Goal: Task Accomplishment & Management: Complete application form

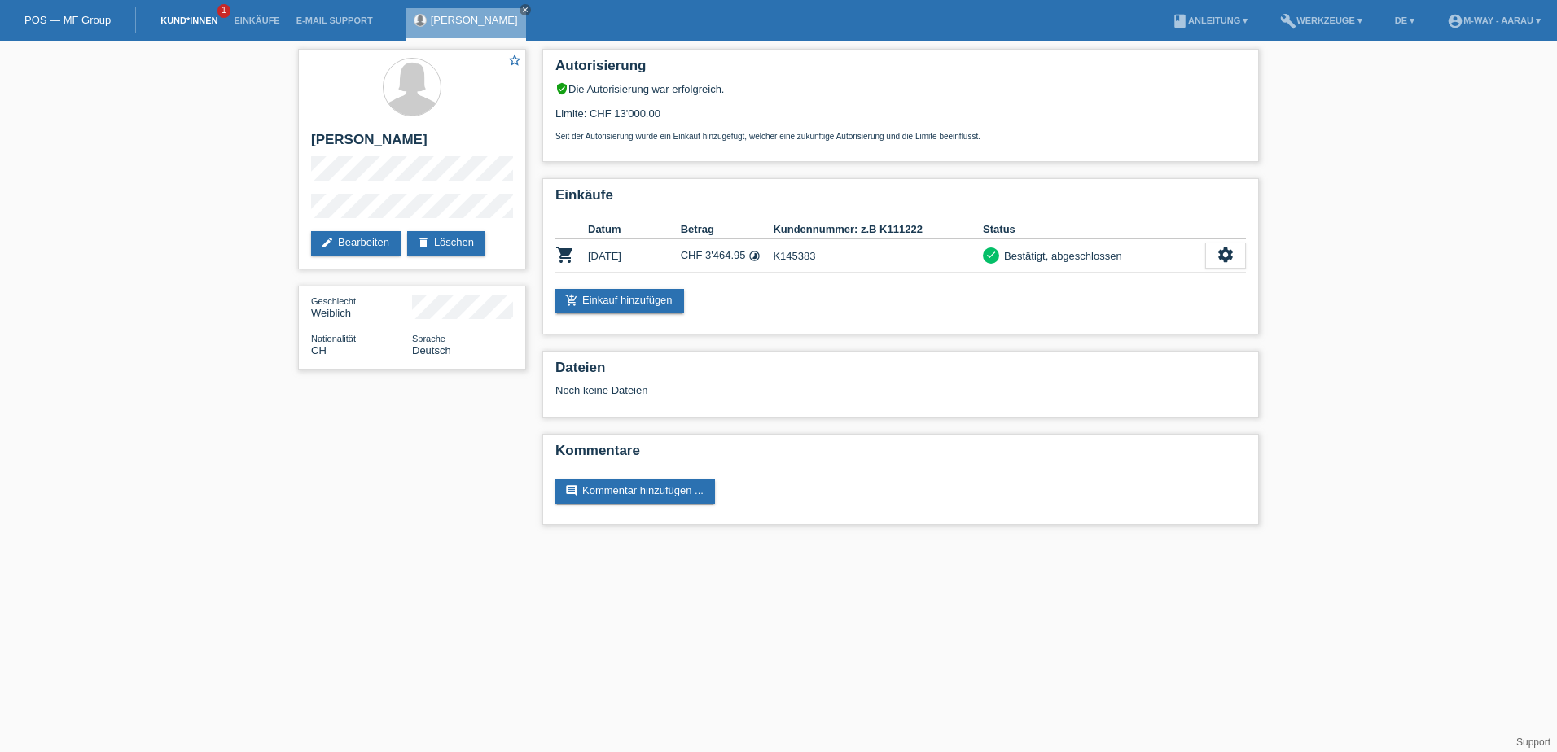
click at [168, 22] on link "Kund*innen" at bounding box center [188, 20] width 73 height 10
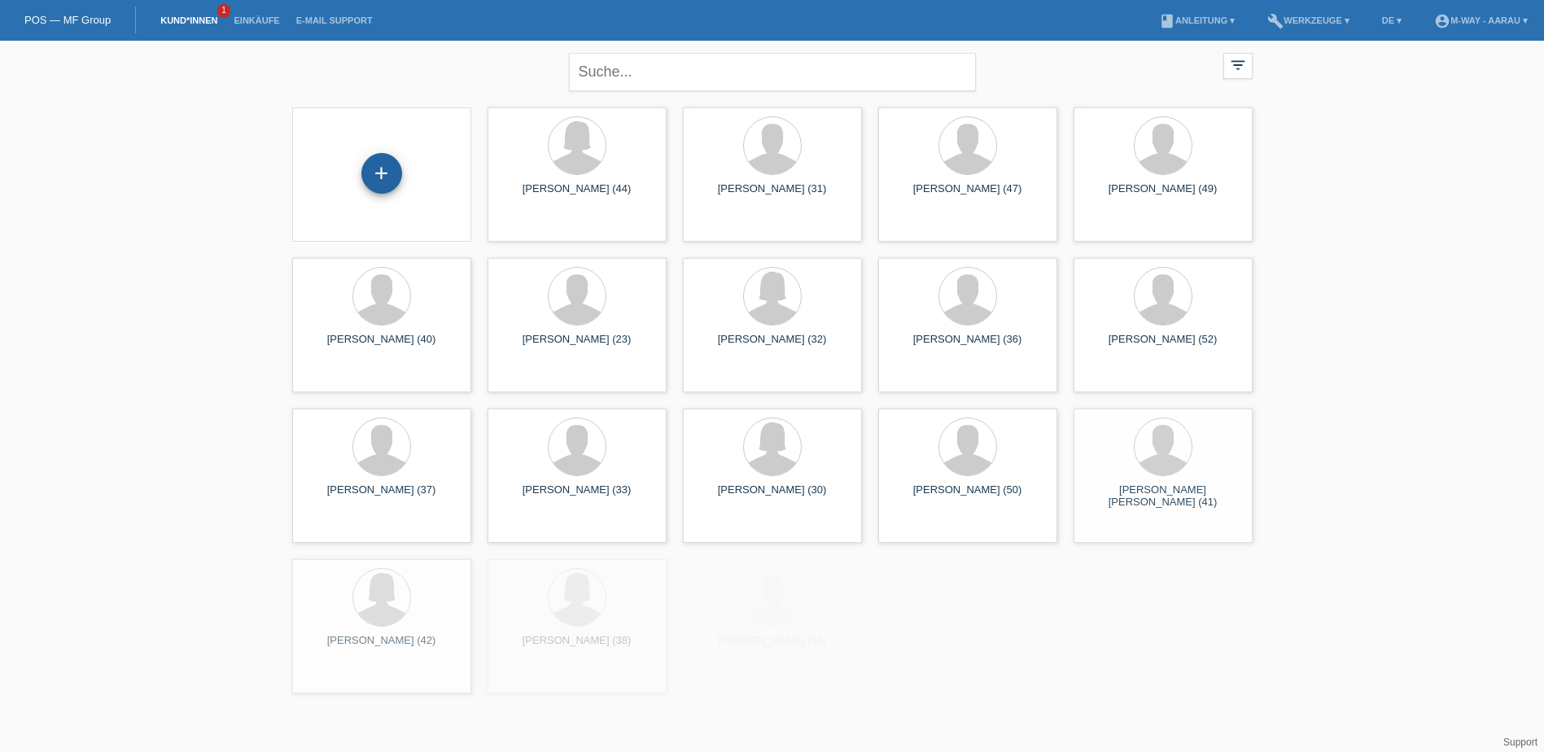
click at [392, 175] on div "+" at bounding box center [381, 173] width 41 height 41
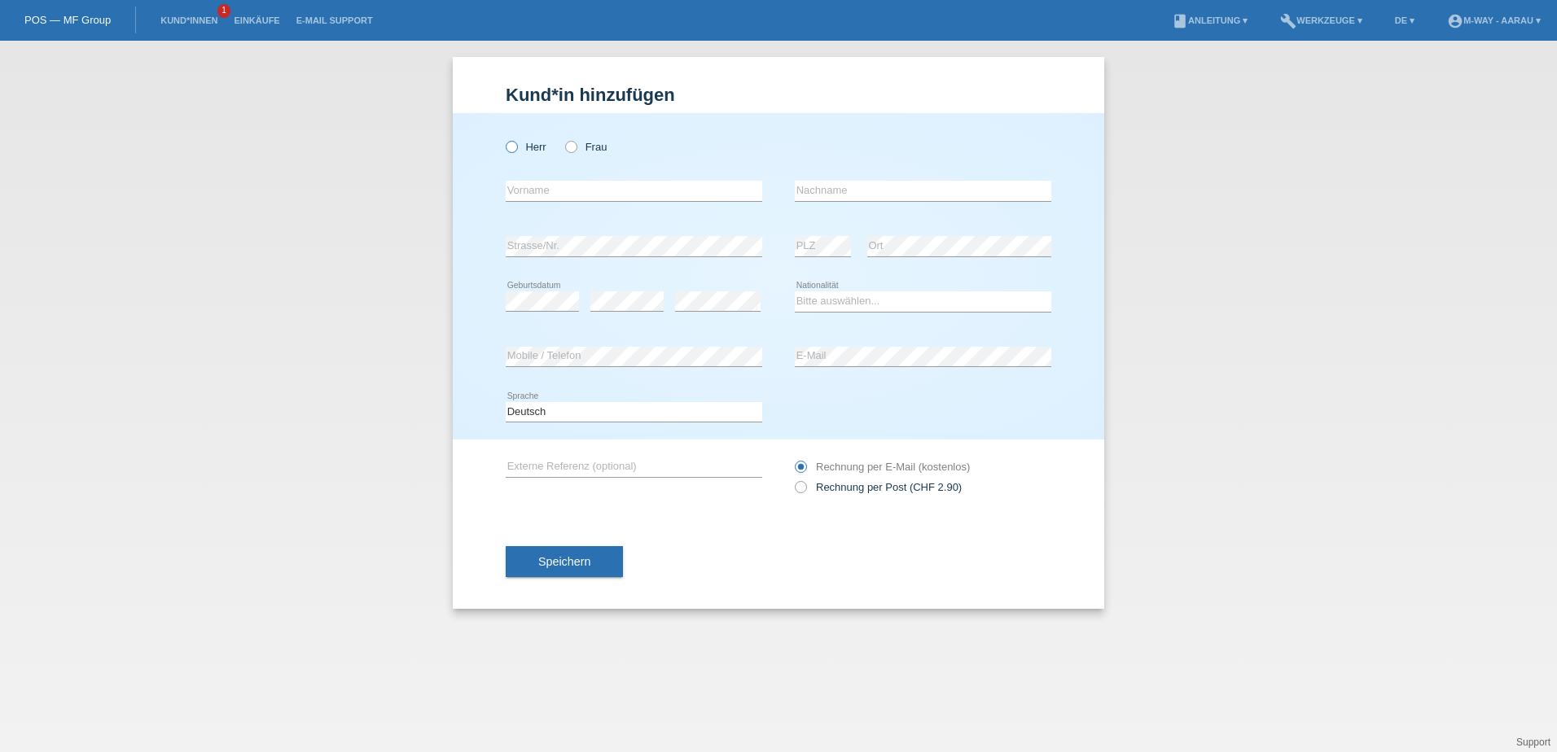
click at [503, 138] on icon at bounding box center [503, 138] width 0 height 0
click at [509, 146] on input "Herr" at bounding box center [511, 146] width 11 height 11
radio input "true"
click at [544, 192] on input "text" at bounding box center [634, 191] width 256 height 20
type input "Chistian"
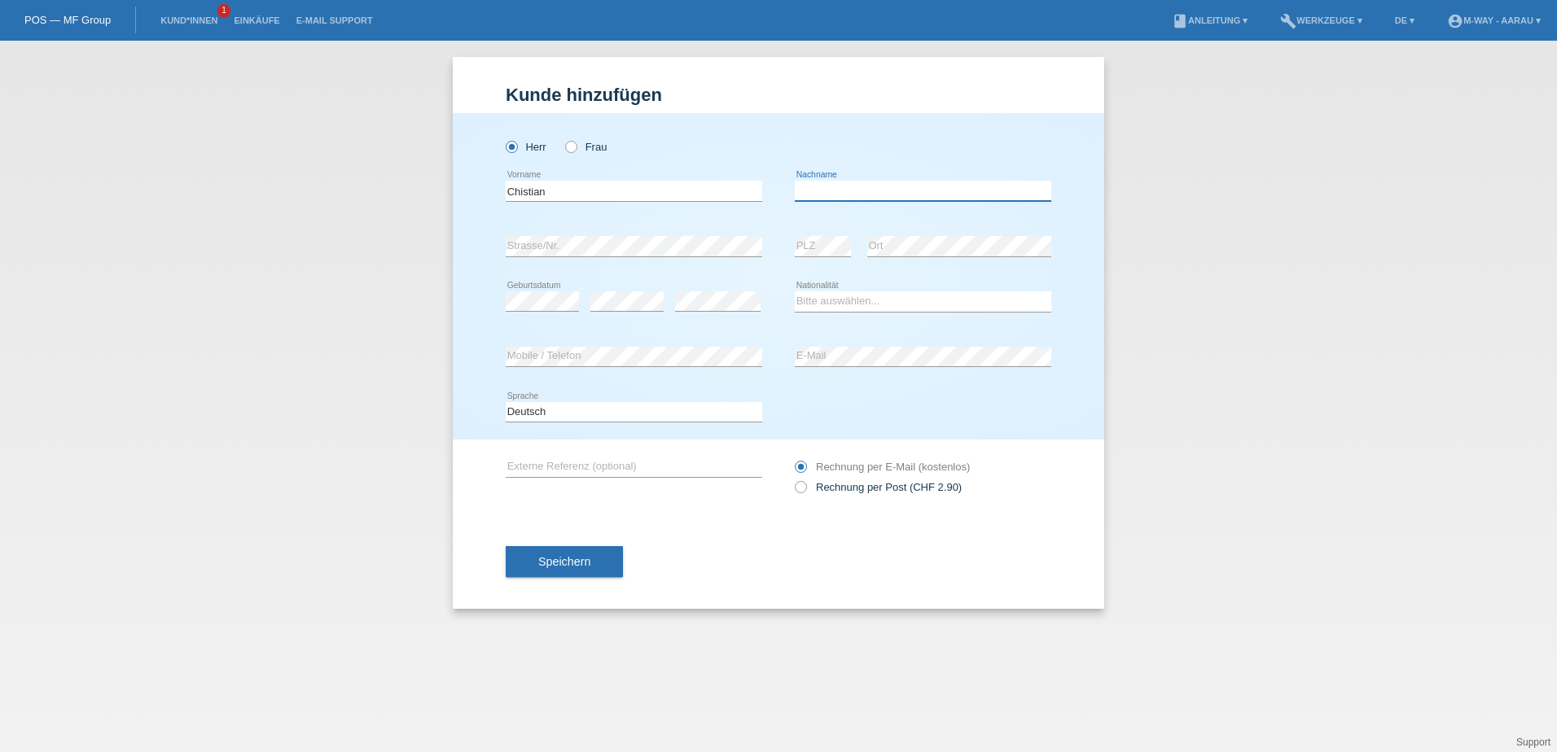
click at [826, 186] on input "text" at bounding box center [923, 191] width 256 height 20
type input "Dennler"
click at [871, 301] on select "Bitte auswählen... Schweiz Deutschland Liechtenstein Österreich ------------ Af…" at bounding box center [923, 301] width 256 height 20
select select "CH"
click at [795, 291] on select "Bitte auswählen... Schweiz Deutschland Liechtenstein Österreich ------------ Af…" at bounding box center [923, 301] width 256 height 20
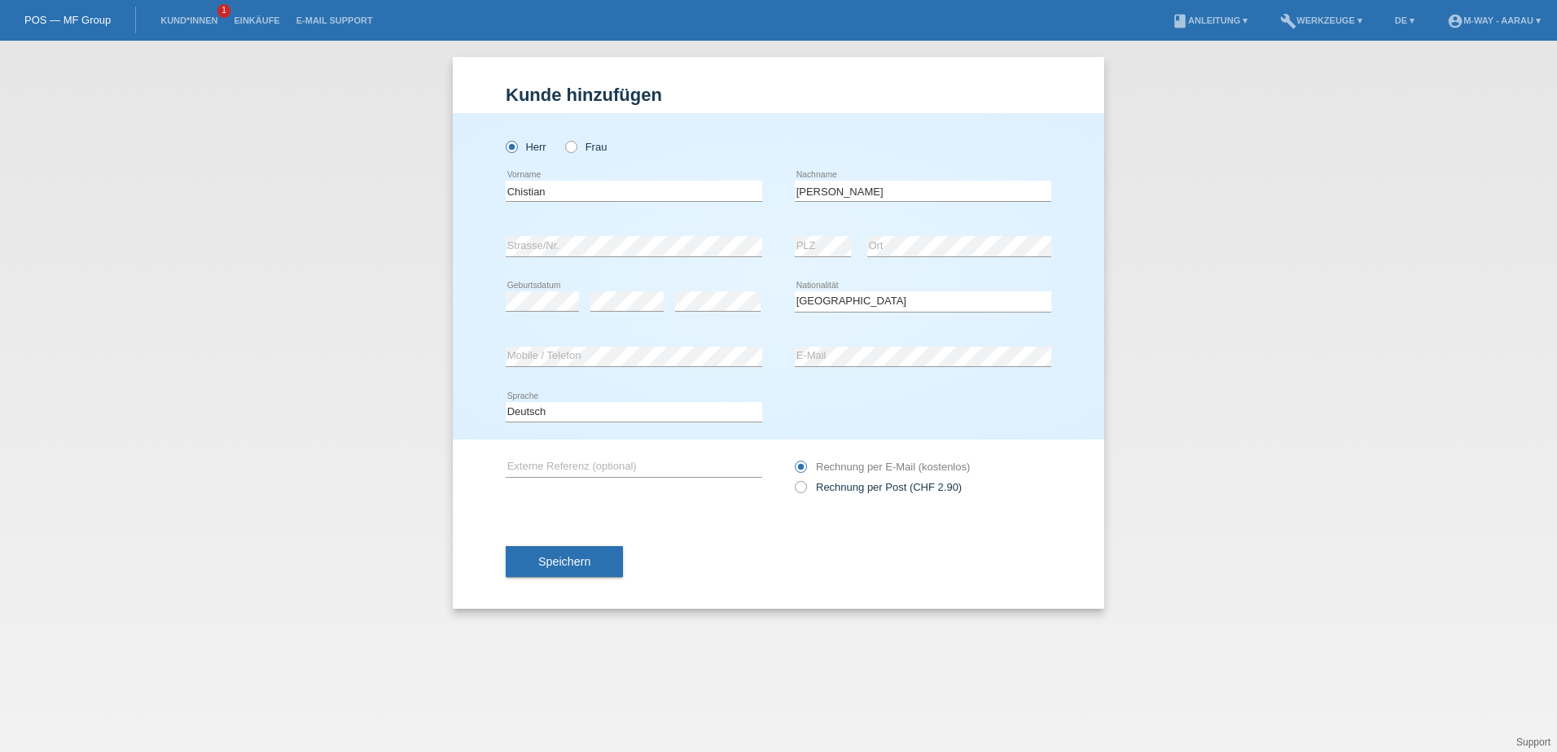
click at [572, 376] on div "error Mobile / Telefon" at bounding box center [634, 357] width 256 height 55
click at [599, 554] on button "Speichern" at bounding box center [564, 561] width 117 height 31
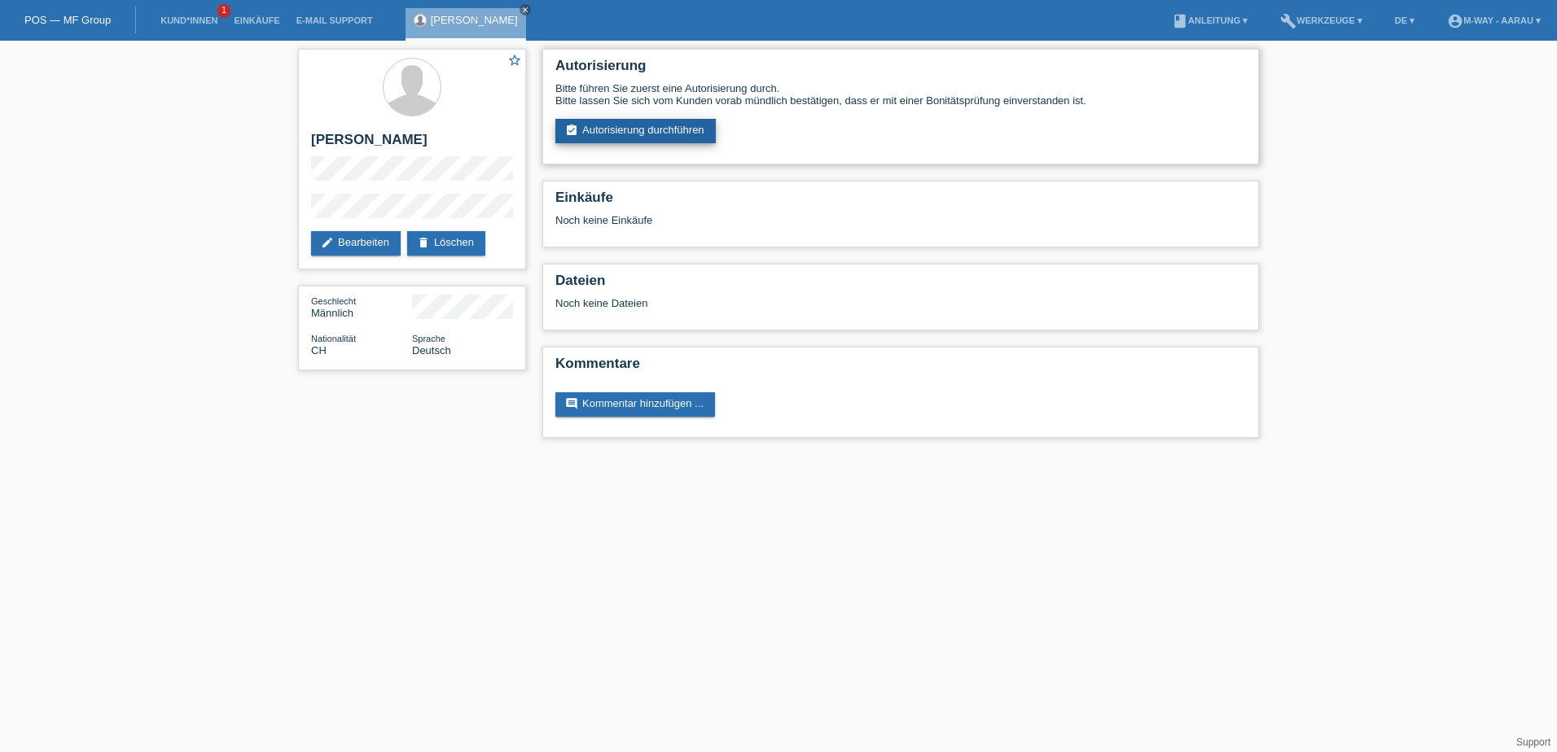
click at [655, 136] on link "assignment_turned_in Autorisierung durchführen" at bounding box center [635, 131] width 160 height 24
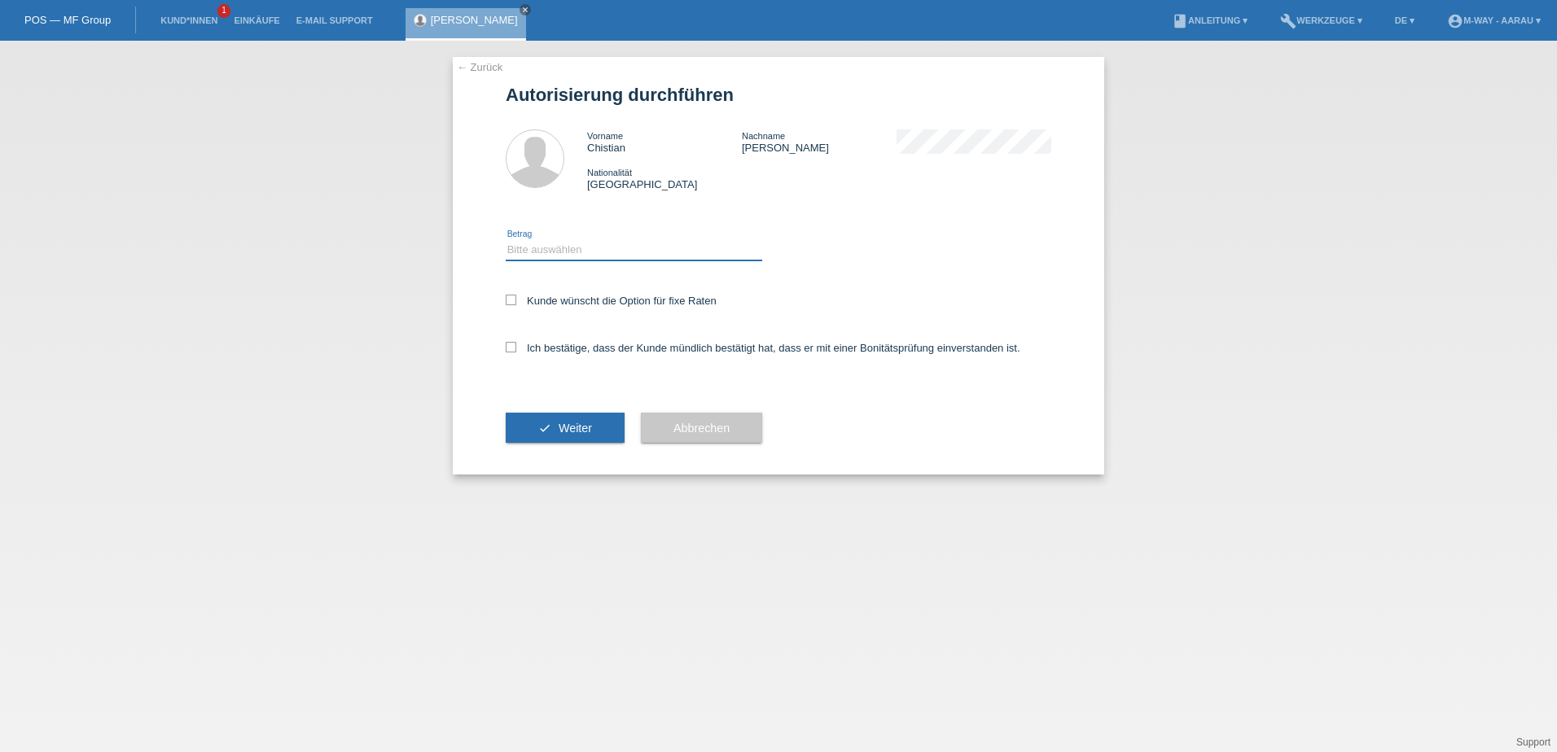
click at [545, 249] on select "Bitte auswählen CHF 1.00 - CHF 499.00 CHF 500.00 - CHF 1'999.00 CHF 2'000.00 - …" at bounding box center [634, 250] width 256 height 20
select select "3"
click at [506, 240] on select "Bitte auswählen CHF 1.00 - CHF 499.00 CHF 500.00 - CHF 1'999.00 CHF 2'000.00 - …" at bounding box center [634, 250] width 256 height 20
click at [510, 303] on icon at bounding box center [511, 300] width 11 height 11
click at [510, 303] on input "Kunde wünscht die Option für fixe Raten" at bounding box center [511, 300] width 11 height 11
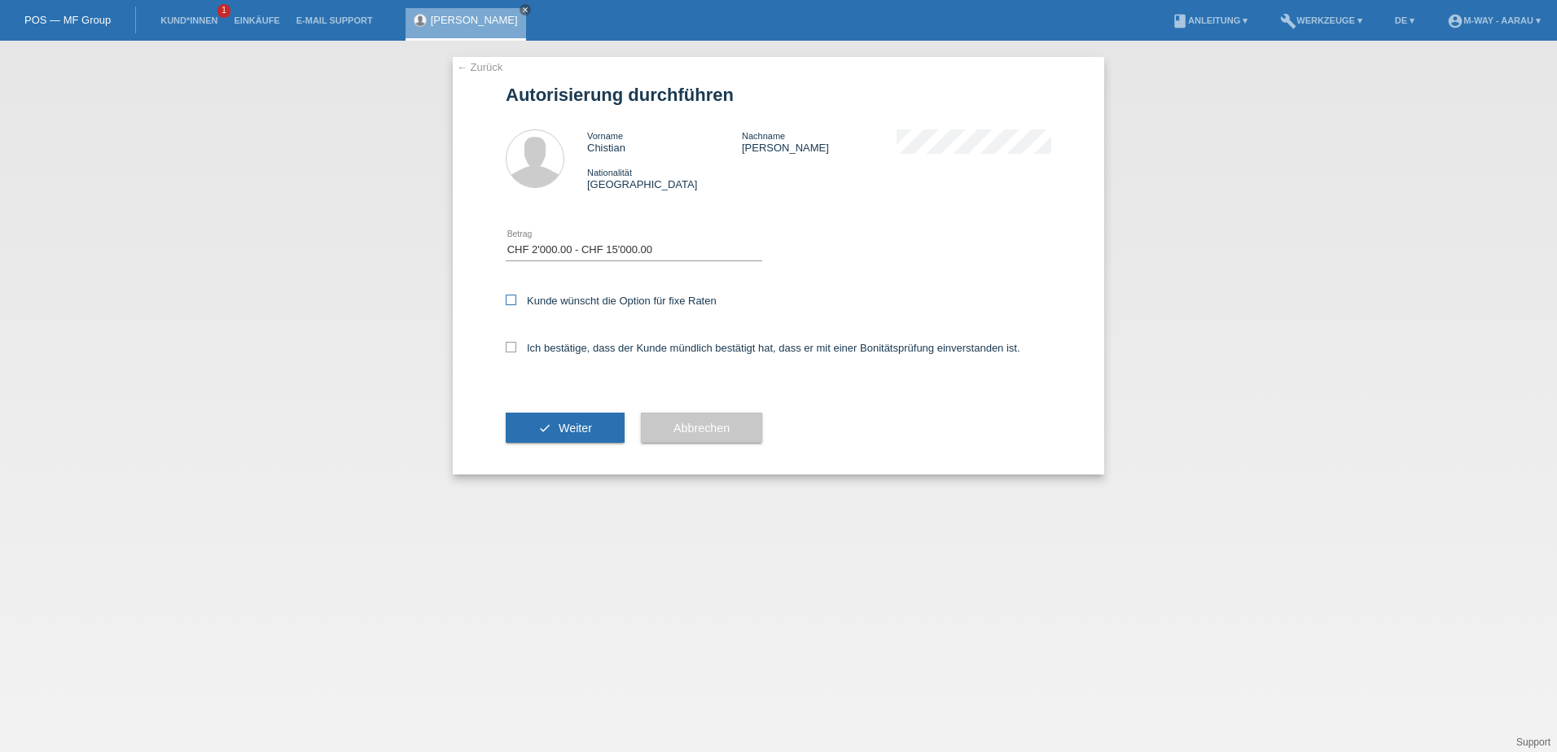
checkbox input "true"
click at [510, 345] on icon at bounding box center [511, 347] width 11 height 11
click at [510, 345] on input "Ich bestätige, dass der Kunde mündlich bestätigt hat, dass er mit einer Bonität…" at bounding box center [511, 347] width 11 height 11
checkbox input "true"
click at [574, 434] on span "Weiter" at bounding box center [575, 428] width 33 height 13
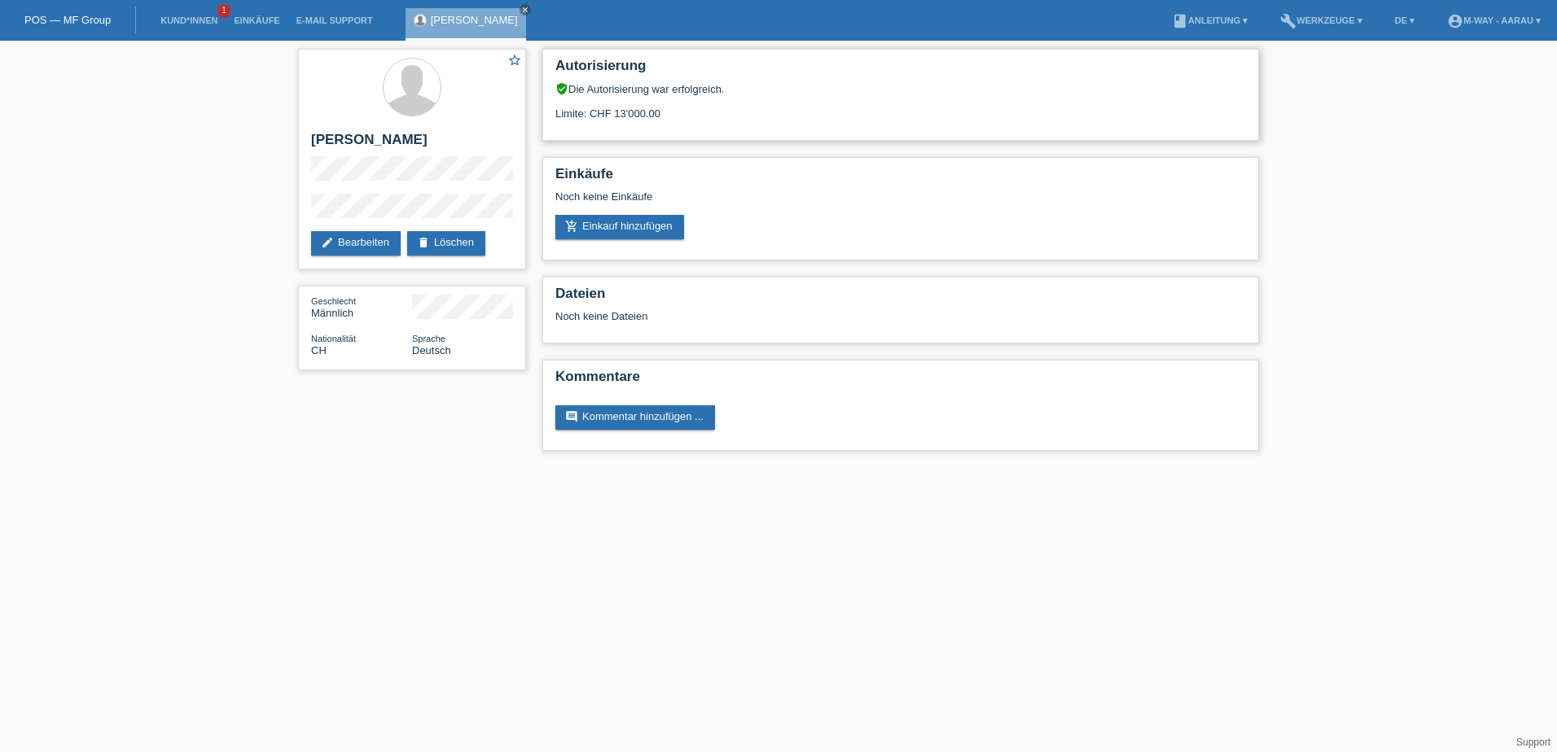
drag, startPoint x: 591, startPoint y: 109, endPoint x: 664, endPoint y: 111, distance: 73.3
click at [664, 111] on div "Limite: CHF 13'000.00" at bounding box center [900, 107] width 690 height 24
click at [771, 214] on div "Noch keine Einkäufe" at bounding box center [900, 203] width 690 height 24
click at [677, 224] on link "add_shopping_cart Einkauf hinzufügen" at bounding box center [619, 227] width 129 height 24
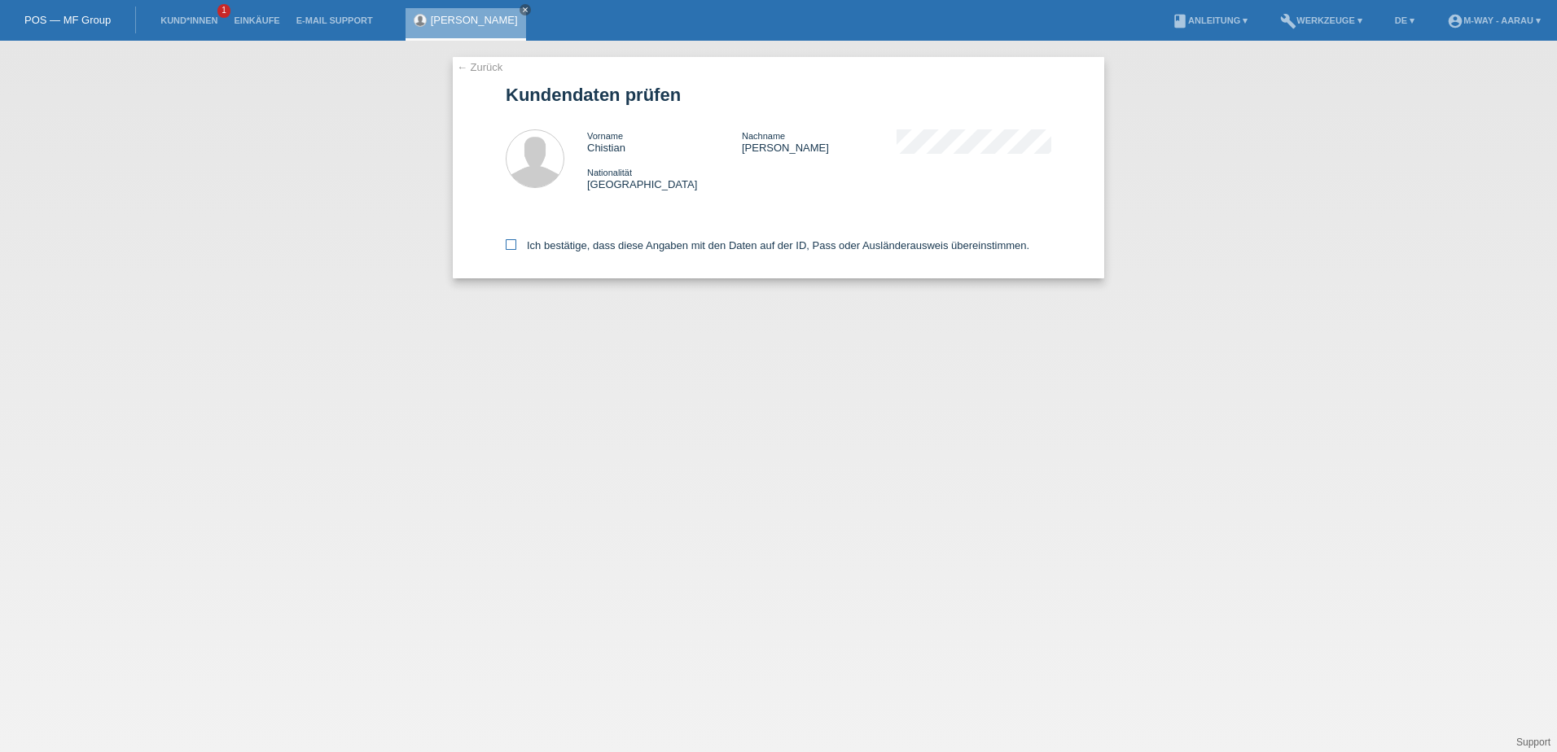
click at [515, 244] on icon at bounding box center [511, 244] width 11 height 11
click at [515, 244] on input "Ich bestätige, dass diese Angaben mit den Daten auf der ID, Pass oder Ausländer…" at bounding box center [511, 244] width 11 height 11
checkbox input "true"
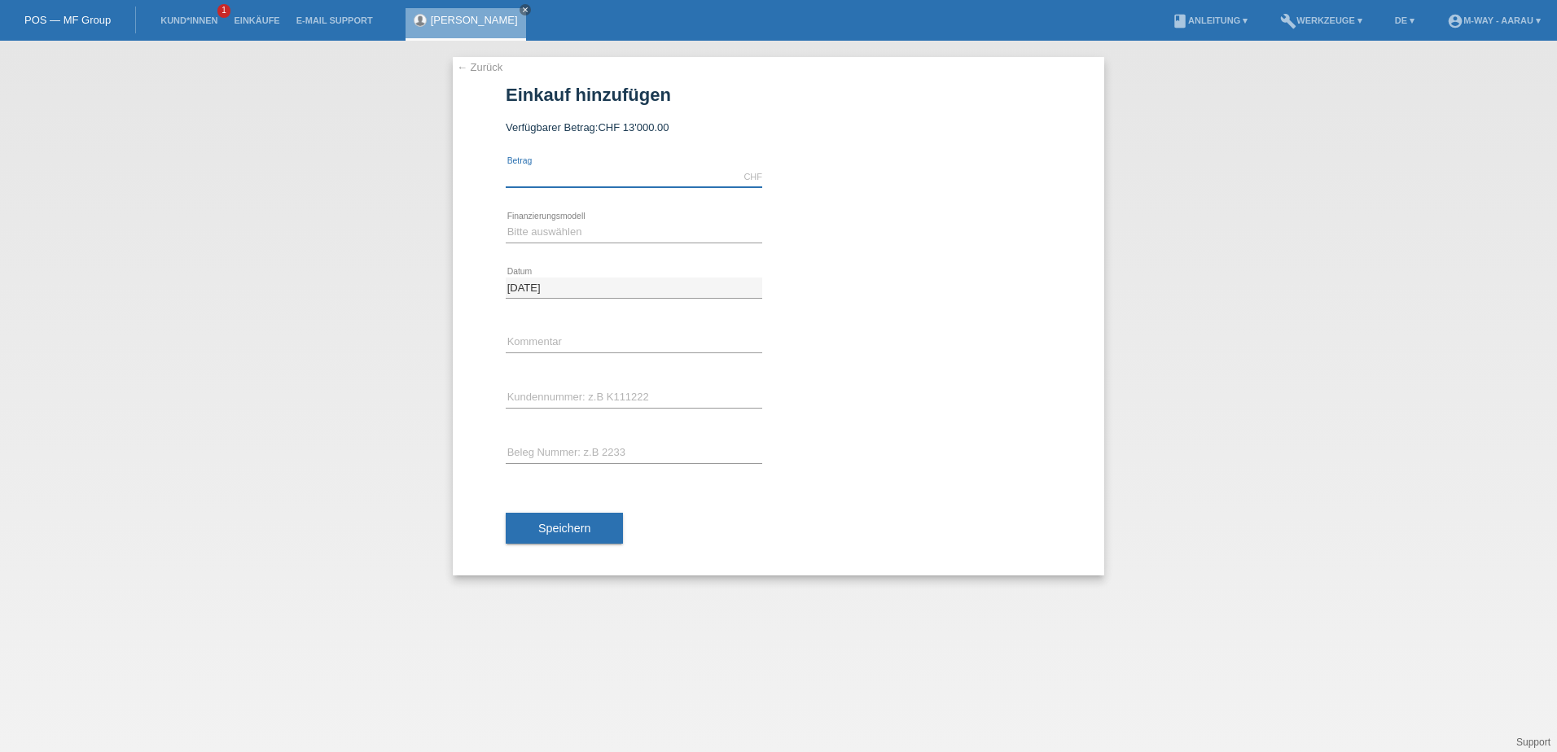
click at [633, 170] on input "text" at bounding box center [634, 177] width 256 height 20
type input "4122.86"
click at [580, 228] on select "Bitte auswählen Fixe Raten Kauf auf Rechnung mit Teilzahlungsoption" at bounding box center [634, 232] width 256 height 20
select select "77"
click at [506, 222] on select "Bitte auswählen Fixe Raten Kauf auf Rechnung mit Teilzahlungsoption" at bounding box center [634, 232] width 256 height 20
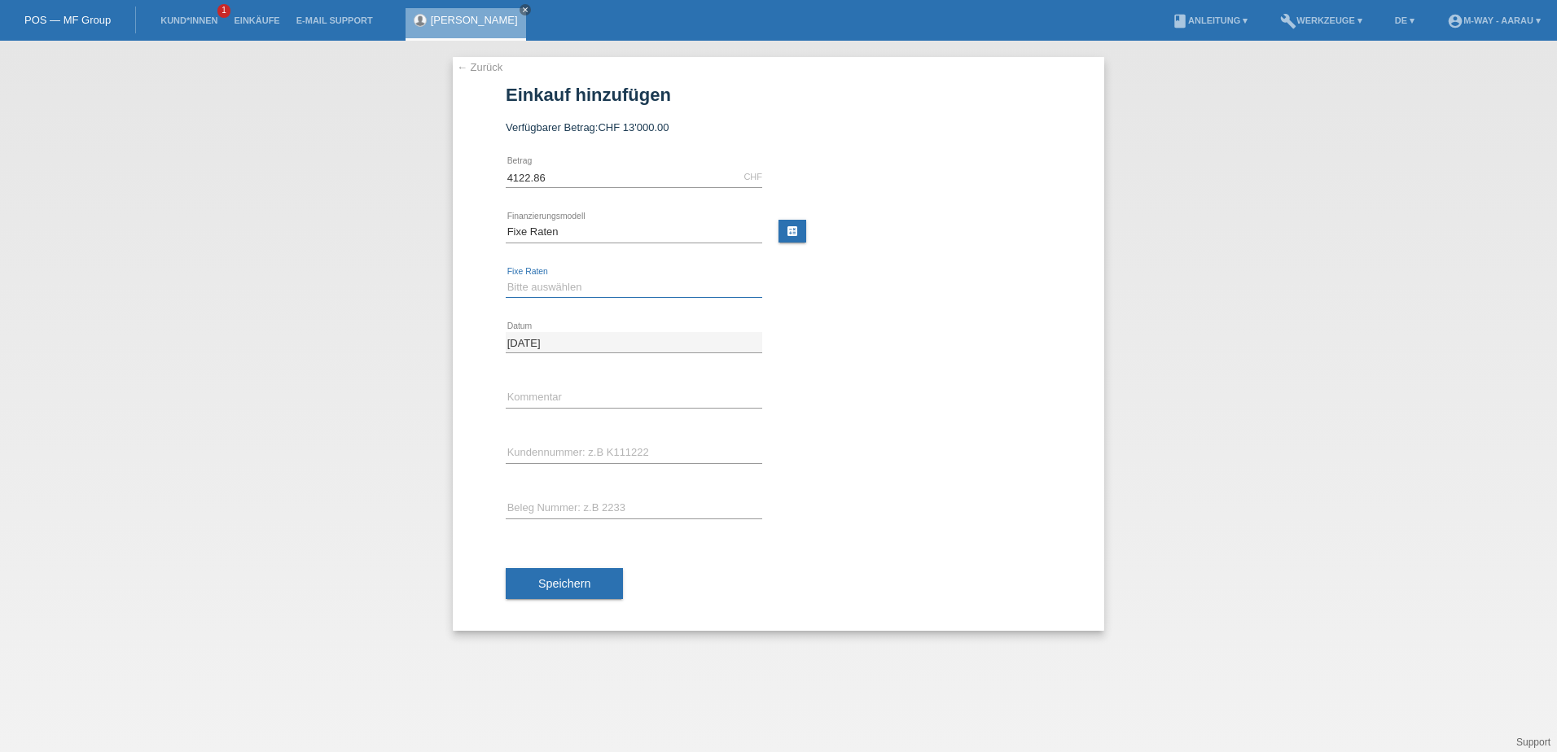
click at [544, 291] on select "Bitte auswählen 4 Raten 5 Raten 6 Raten 7 Raten 8 Raten 9 Raten 10 Raten 11 Rat…" at bounding box center [634, 288] width 256 height 20
select select "163"
click at [506, 278] on select "Bitte auswählen 4 Raten 5 Raten 6 Raten 7 Raten 8 Raten 9 Raten 10 Raten 11 Rat…" at bounding box center [634, 288] width 256 height 20
drag, startPoint x: 508, startPoint y: 177, endPoint x: 682, endPoint y: 186, distance: 174.5
click at [545, 183] on input "4122.86" at bounding box center [634, 177] width 256 height 20
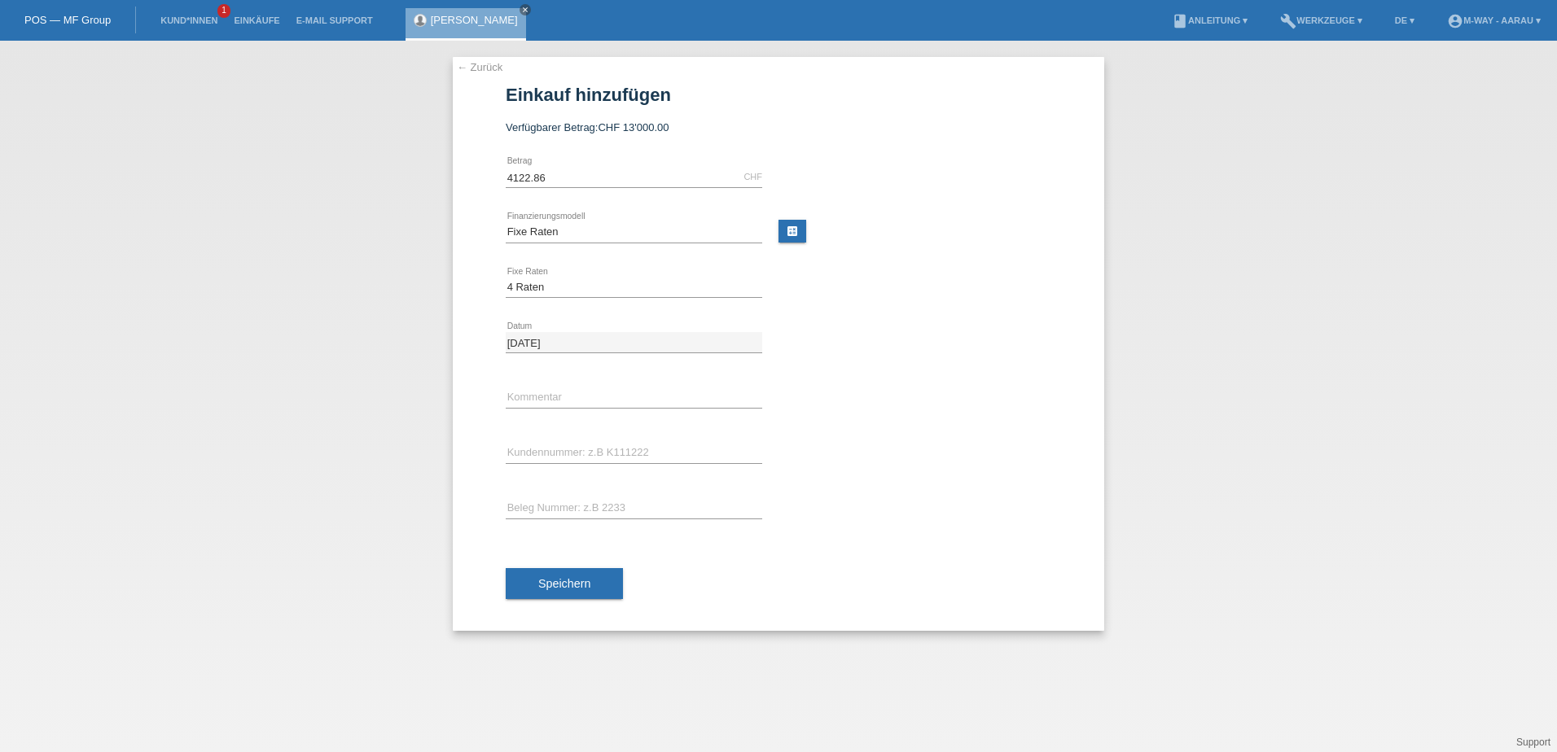
click at [857, 181] on div "4122.86 CHF error Betrag" at bounding box center [778, 177] width 545 height 55
click at [635, 458] on input "text" at bounding box center [634, 453] width 256 height 20
type input "K145396"
click at [897, 355] on div "11.10.2025 error Datum" at bounding box center [778, 342] width 545 height 55
click at [607, 584] on button "Speichern" at bounding box center [564, 583] width 117 height 31
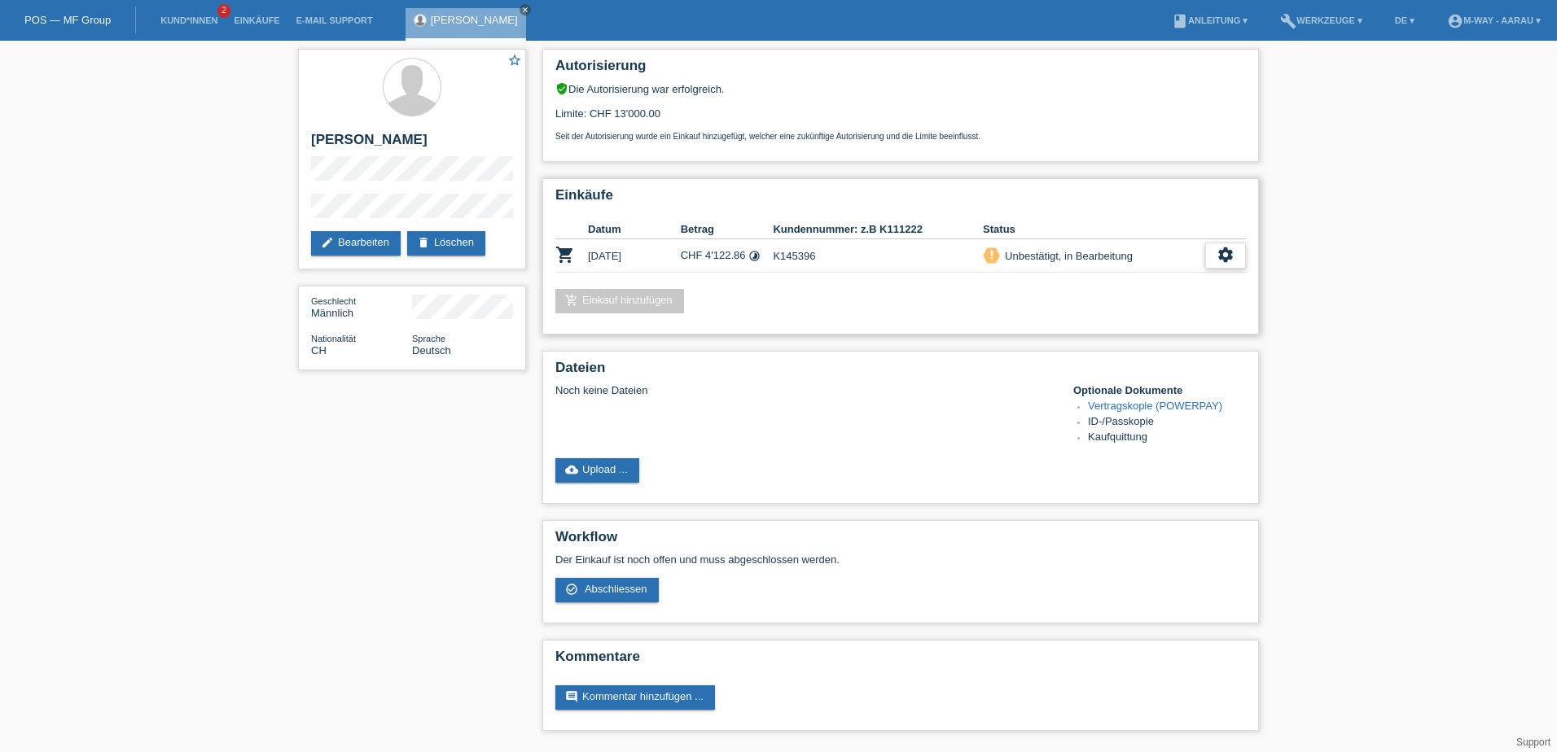
click at [1225, 256] on icon "settings" at bounding box center [1225, 255] width 18 height 18
click at [1138, 332] on div "check_circle_outline Abschliessen" at bounding box center [1142, 330] width 206 height 24
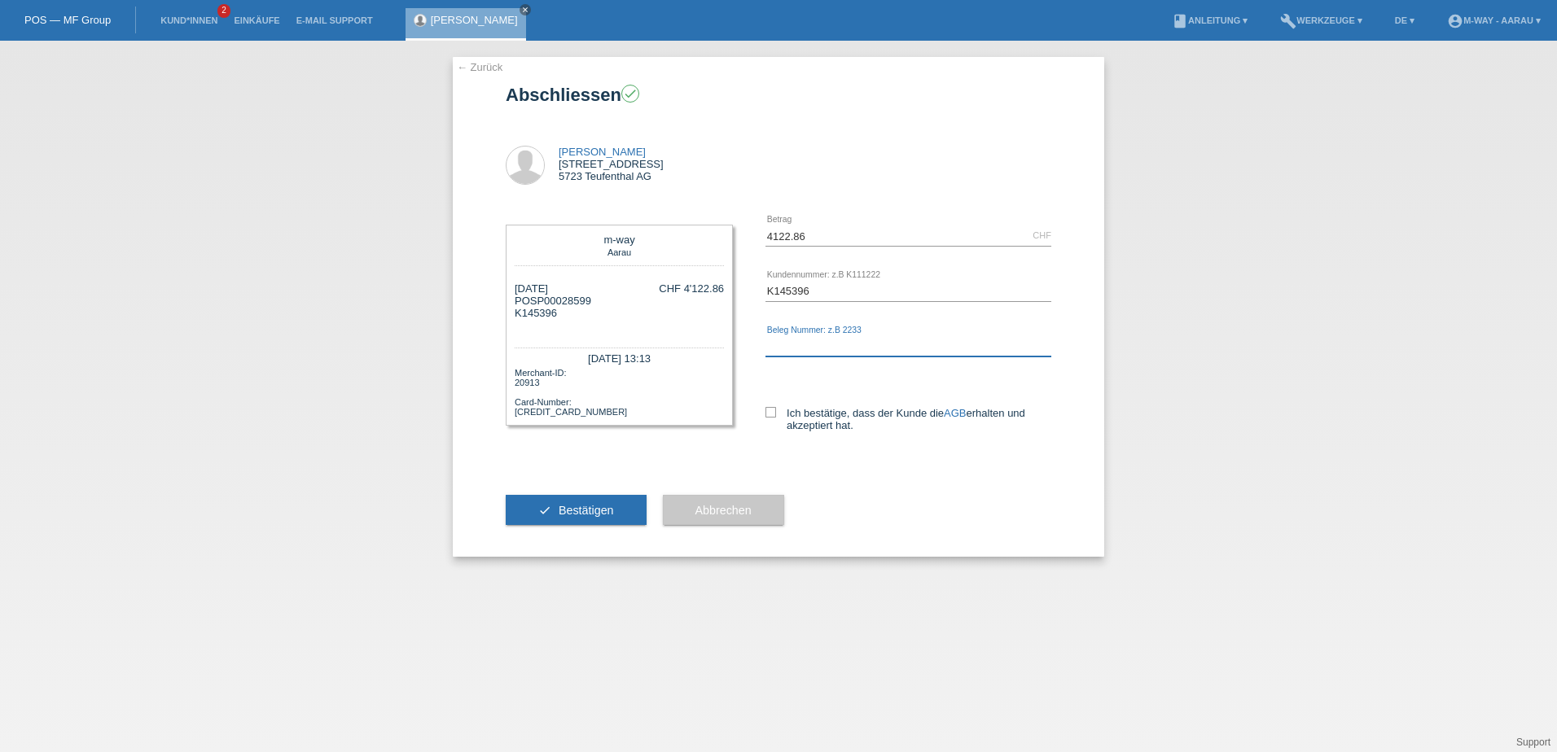
click at [881, 348] on input "text" at bounding box center [908, 346] width 286 height 20
type input "45484"
click at [766, 414] on icon at bounding box center [770, 412] width 11 height 11
click at [766, 414] on input "Ich bestätige, dass der Kunde die AGB erhalten und akzeptiert hat." at bounding box center [770, 412] width 11 height 11
checkbox input "true"
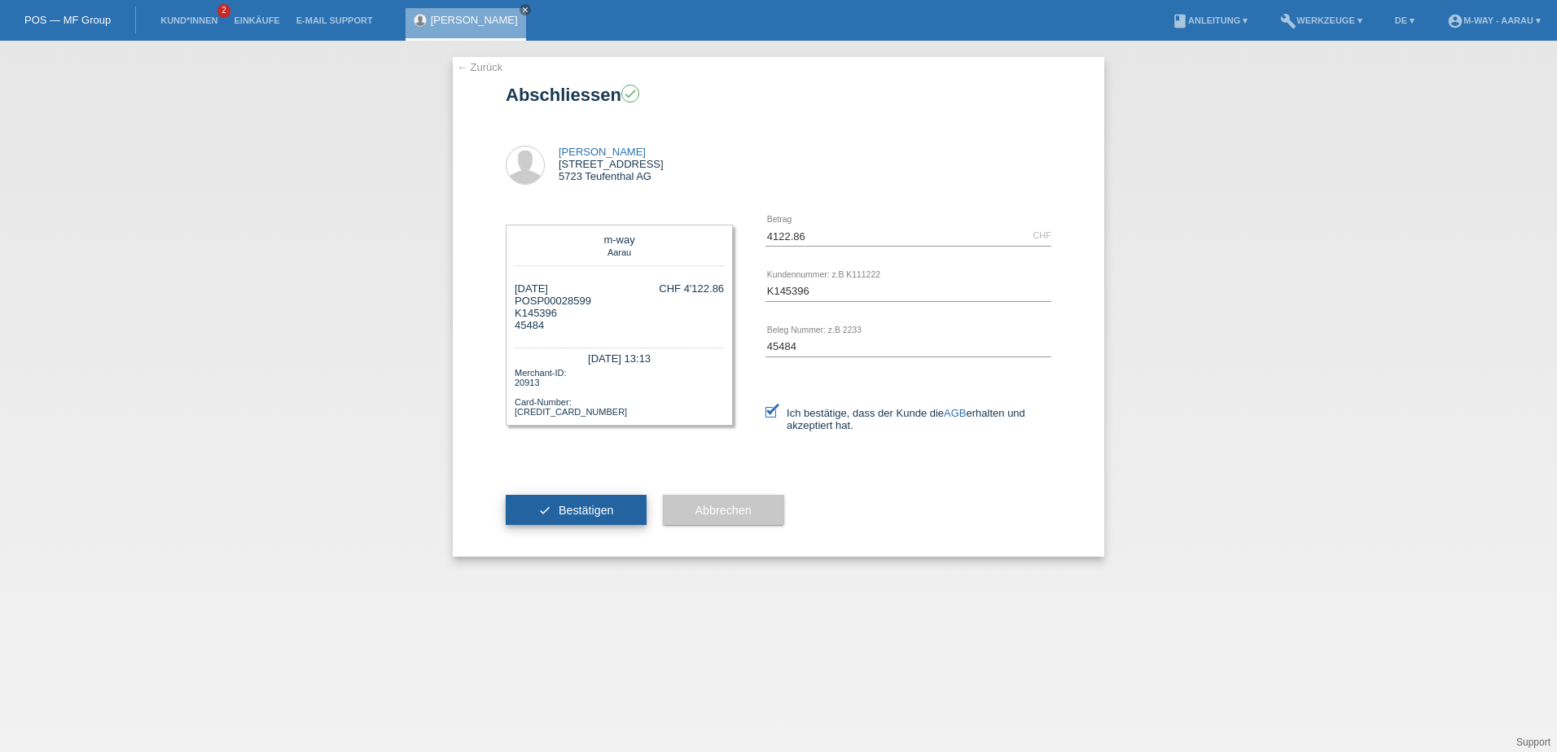
click at [610, 512] on span "Bestätigen" at bounding box center [586, 510] width 55 height 13
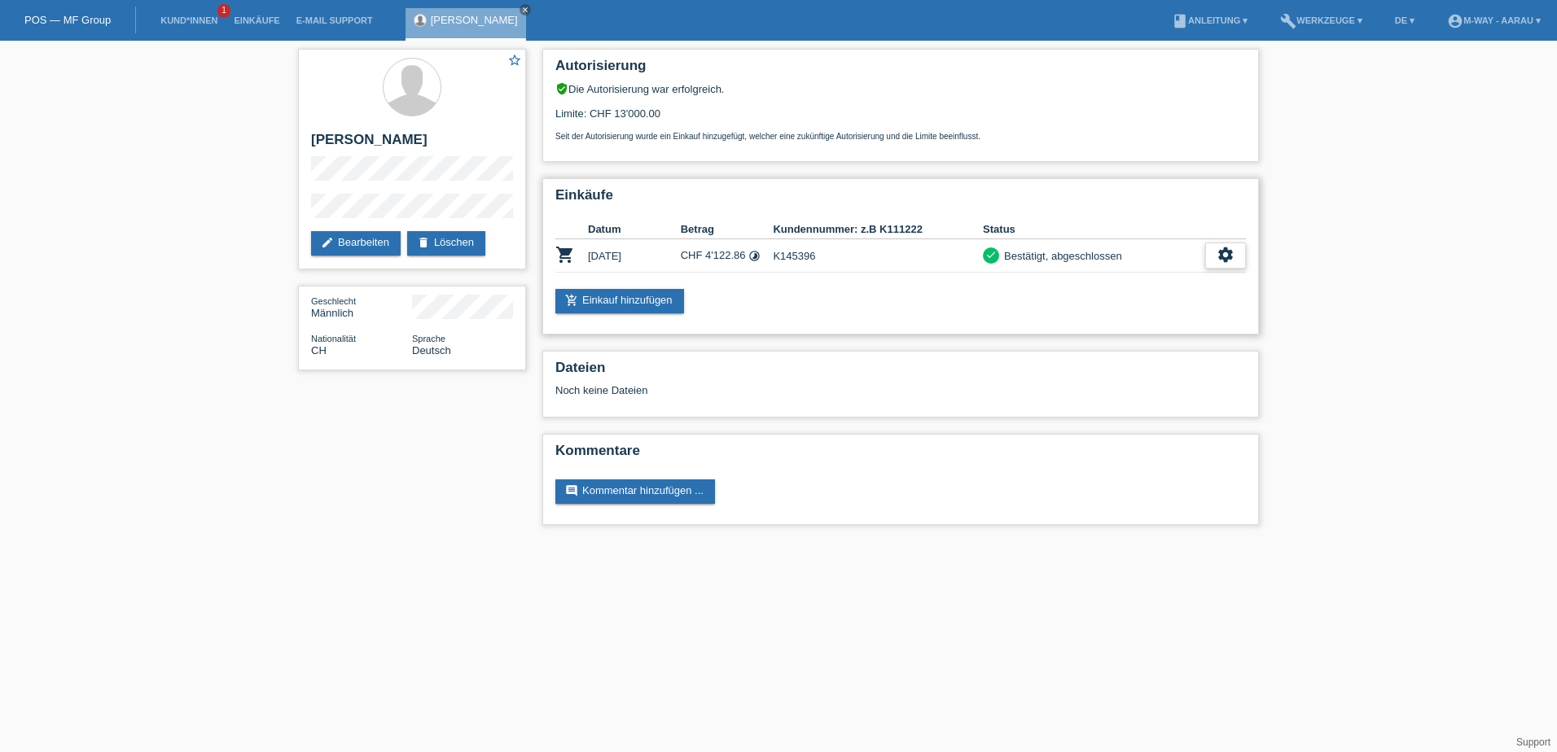
click at [1224, 249] on icon "settings" at bounding box center [1225, 255] width 18 height 18
click at [1176, 209] on h2 "Einkäufe" at bounding box center [900, 199] width 690 height 24
click at [1080, 205] on h2 "Einkäufe" at bounding box center [900, 199] width 690 height 24
